Goal: Information Seeking & Learning: Learn about a topic

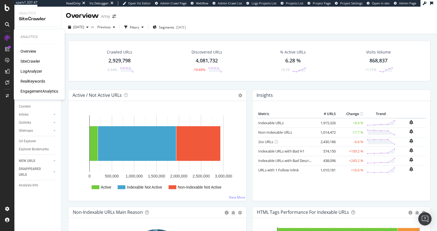
click at [30, 80] on div "RealKeywords" at bounding box center [32, 81] width 25 height 6
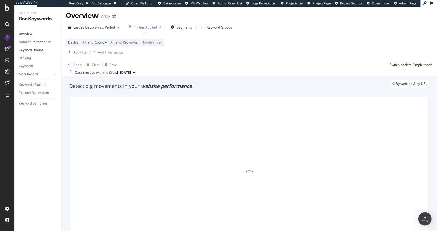
click at [35, 50] on div "Keyword Groups" at bounding box center [31, 50] width 25 height 6
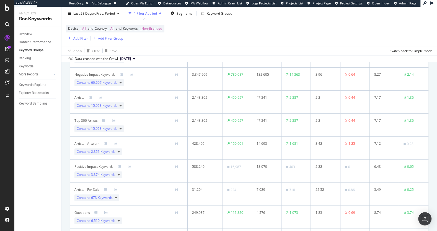
scroll to position [86, 0]
click at [111, 84] on span "60,697 Keywords" at bounding box center [104, 83] width 26 height 5
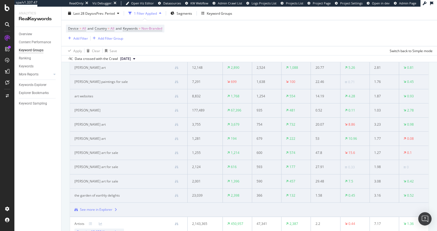
scroll to position [123, 0]
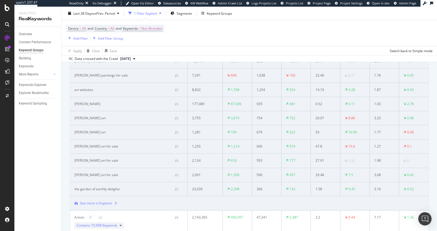
click at [104, 203] on div "See more in Explorer" at bounding box center [96, 202] width 32 height 5
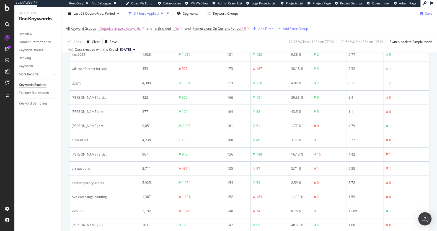
scroll to position [773, 0]
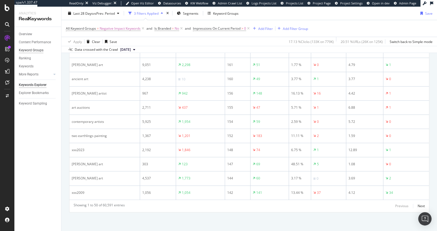
click at [28, 51] on div "Keyword Groups" at bounding box center [31, 50] width 25 height 6
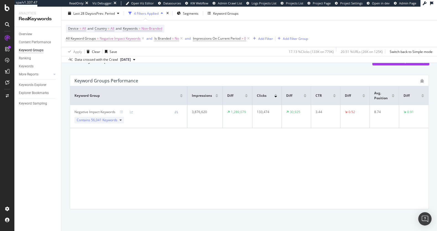
scroll to position [29, 0]
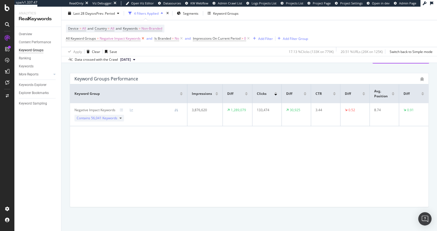
click at [143, 38] on icon at bounding box center [143, 39] width 5 height 6
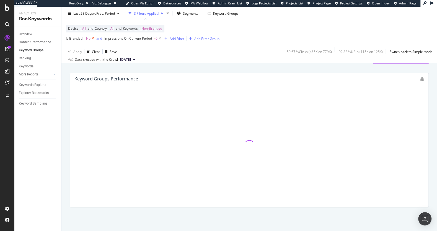
click at [92, 38] on icon at bounding box center [93, 39] width 5 height 6
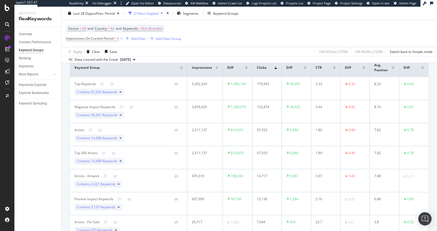
scroll to position [54, 0]
click at [103, 93] on span "61,032 Keywords" at bounding box center [104, 92] width 26 height 5
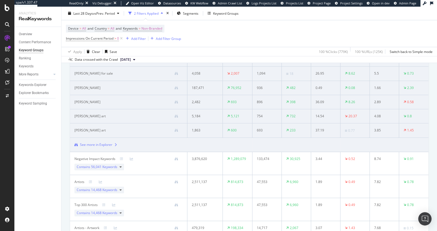
scroll to position [161, 0]
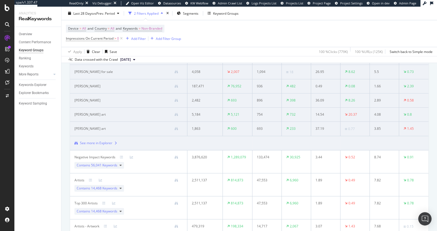
click at [108, 141] on div "See more in Explorer" at bounding box center [96, 142] width 32 height 5
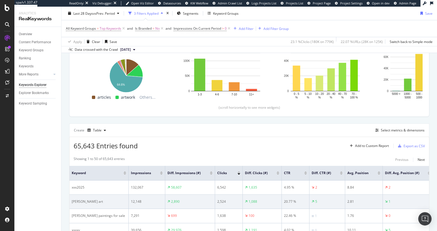
scroll to position [79, 0]
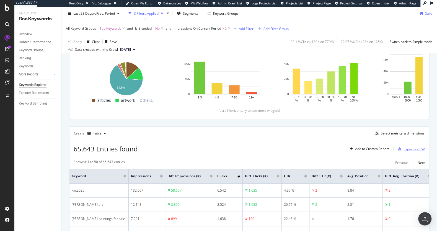
click at [301, 150] on div "Export as CSV" at bounding box center [414, 148] width 21 height 5
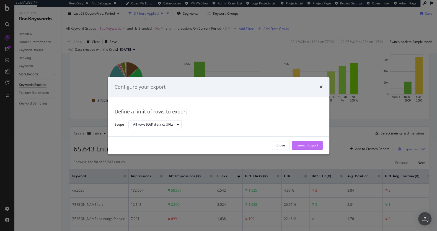
click at [301, 146] on div "Launch Export" at bounding box center [307, 145] width 22 height 5
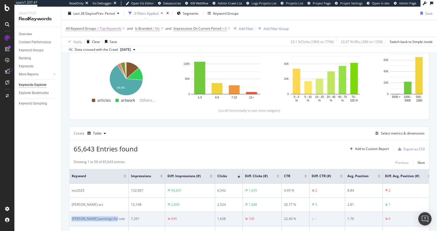
drag, startPoint x: 115, startPoint y: 217, endPoint x: 72, endPoint y: 218, distance: 43.7
click at [72, 218] on div "[PERSON_NAME] paintings for sale" at bounding box center [99, 218] width 55 height 5
copy div "[PERSON_NAME] paintings for sale"
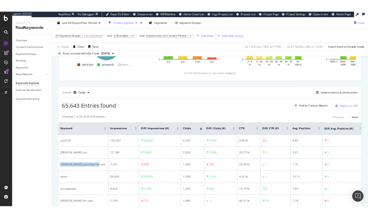
scroll to position [137, 0]
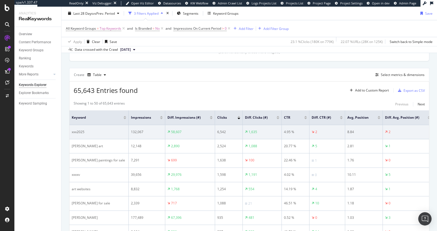
click at [301, 132] on div "8.84" at bounding box center [363, 131] width 33 height 5
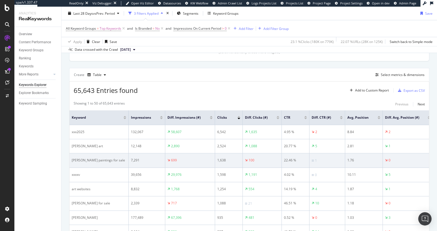
drag, startPoint x: 361, startPoint y: 158, endPoint x: 379, endPoint y: 160, distance: 17.8
click at [301, 160] on div "1.76" at bounding box center [363, 159] width 33 height 5
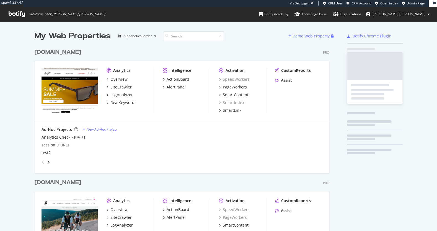
scroll to position [224, 296]
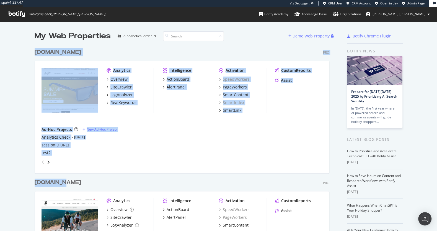
drag, startPoint x: 32, startPoint y: 181, endPoint x: 59, endPoint y: 180, distance: 27.4
click at [59, 180] on div "My Web Properties Alphabetical order Demo Web Property mauijim.com Pro Analytic…" at bounding box center [218, 150] width 437 height 256
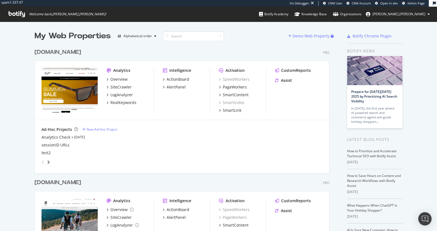
click at [25, 184] on div "My Web Properties Alphabetical order Demo Web Property mauijim.com Pro Analytic…" at bounding box center [218, 150] width 437 height 256
drag, startPoint x: 33, startPoint y: 183, endPoint x: 321, endPoint y: 0, distance: 341.1
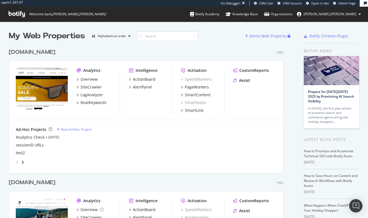
scroll to position [215, 363]
